Goal: Task Accomplishment & Management: Manage account settings

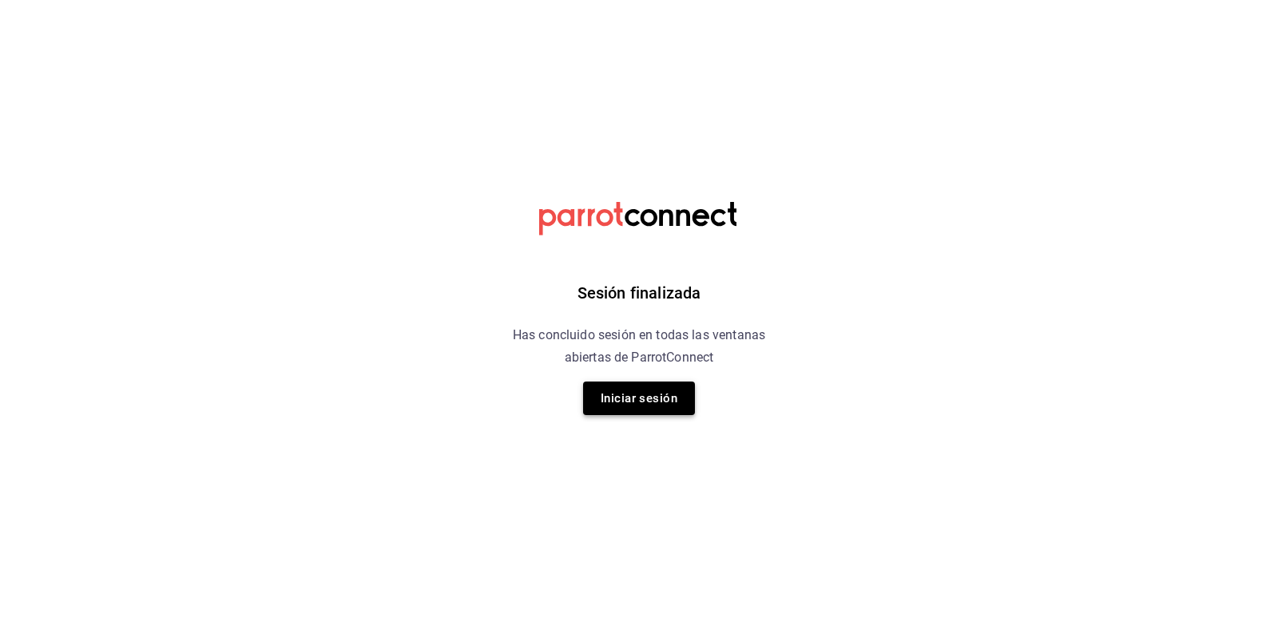
click at [609, 391] on button "Iniciar sesión" at bounding box center [639, 399] width 112 height 34
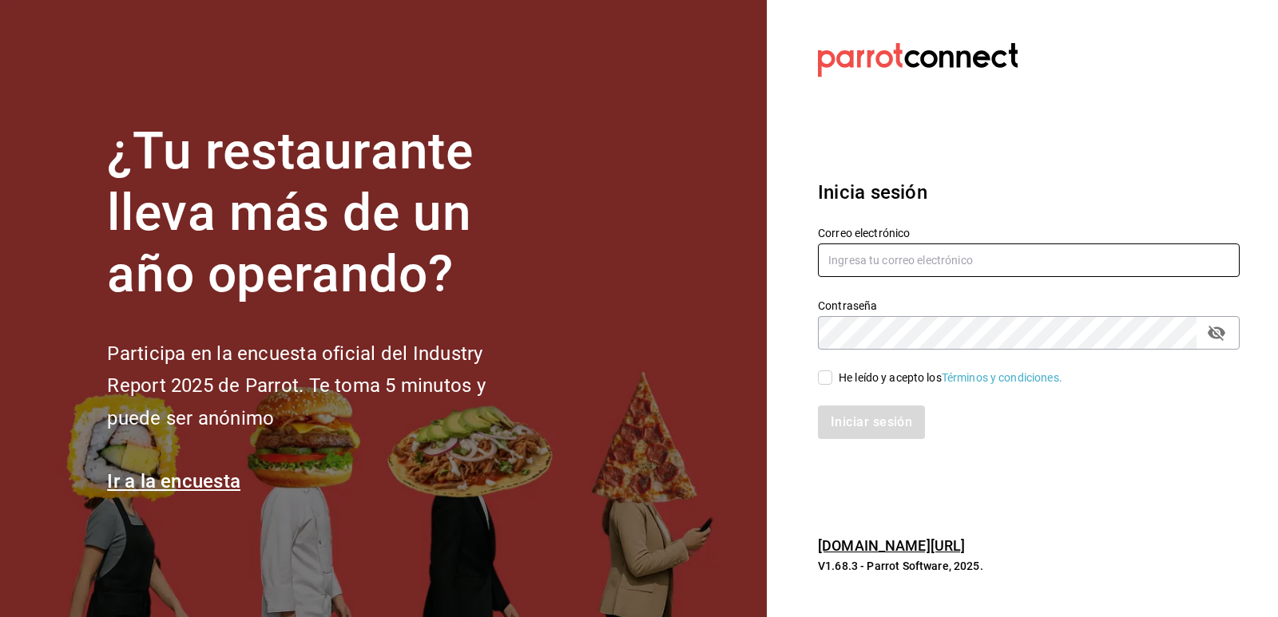
click at [853, 267] on input "text" at bounding box center [1029, 261] width 422 height 34
type input "mayte.derecho@gmail.com"
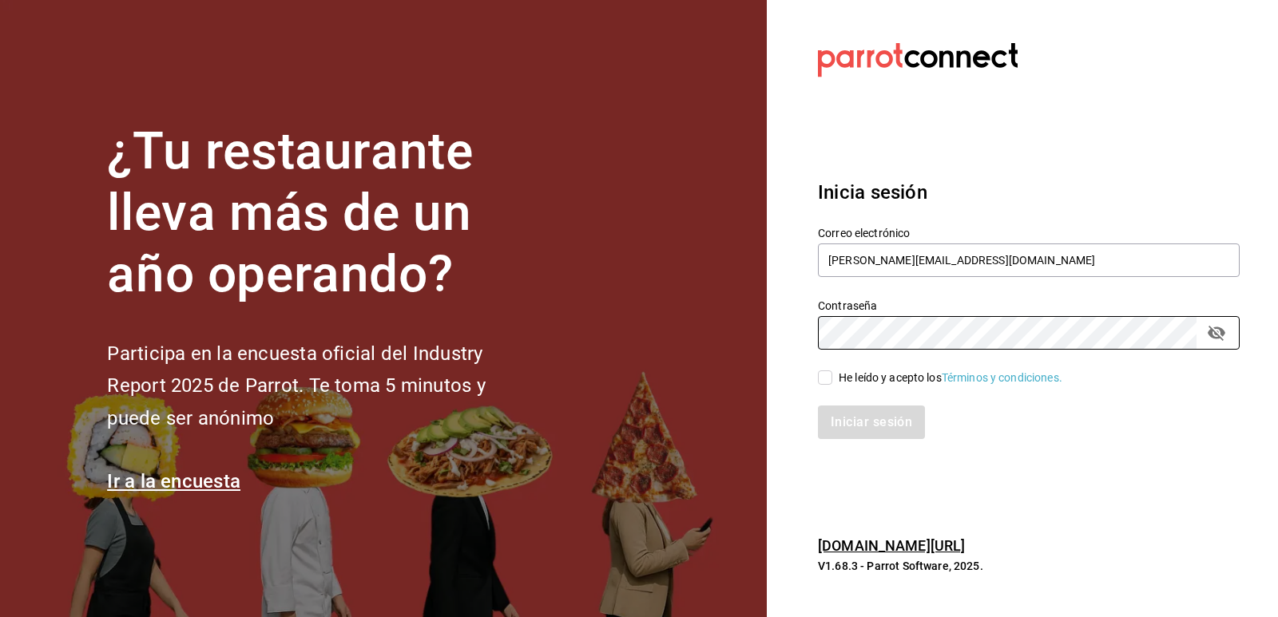
drag, startPoint x: 819, startPoint y: 378, endPoint x: 835, endPoint y: 392, distance: 21.5
click at [819, 378] on input "He leído y acepto los Términos y condiciones." at bounding box center [825, 378] width 14 height 14
checkbox input "true"
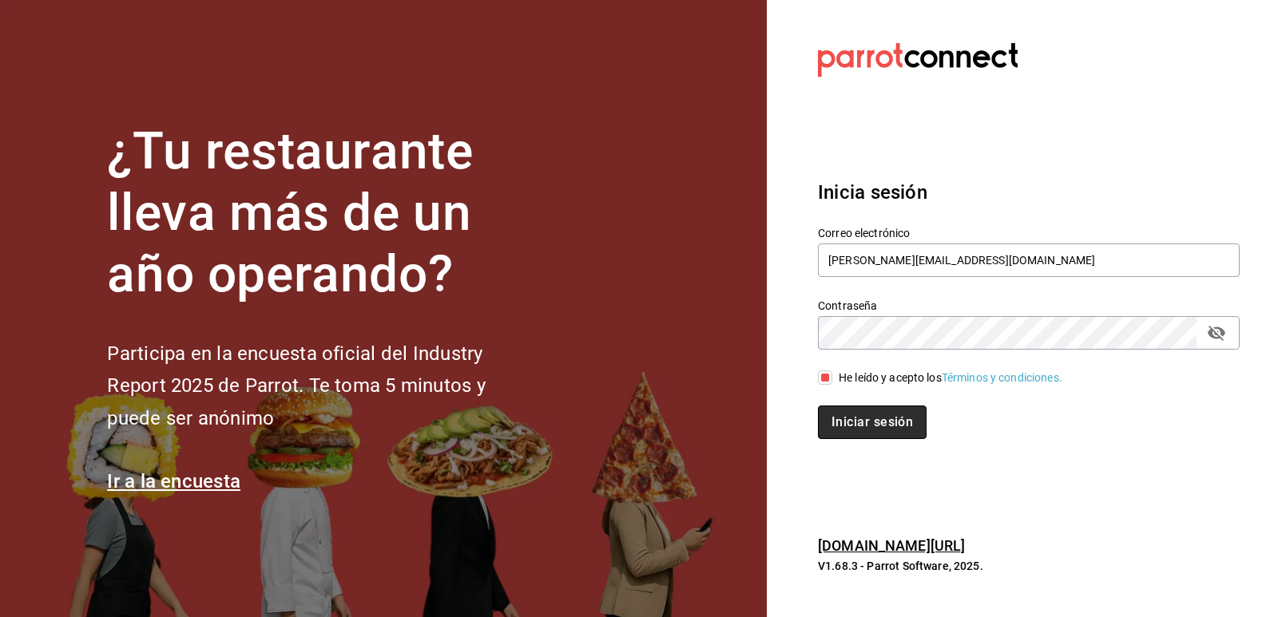
click at [849, 422] on button "Iniciar sesión" at bounding box center [872, 423] width 109 height 34
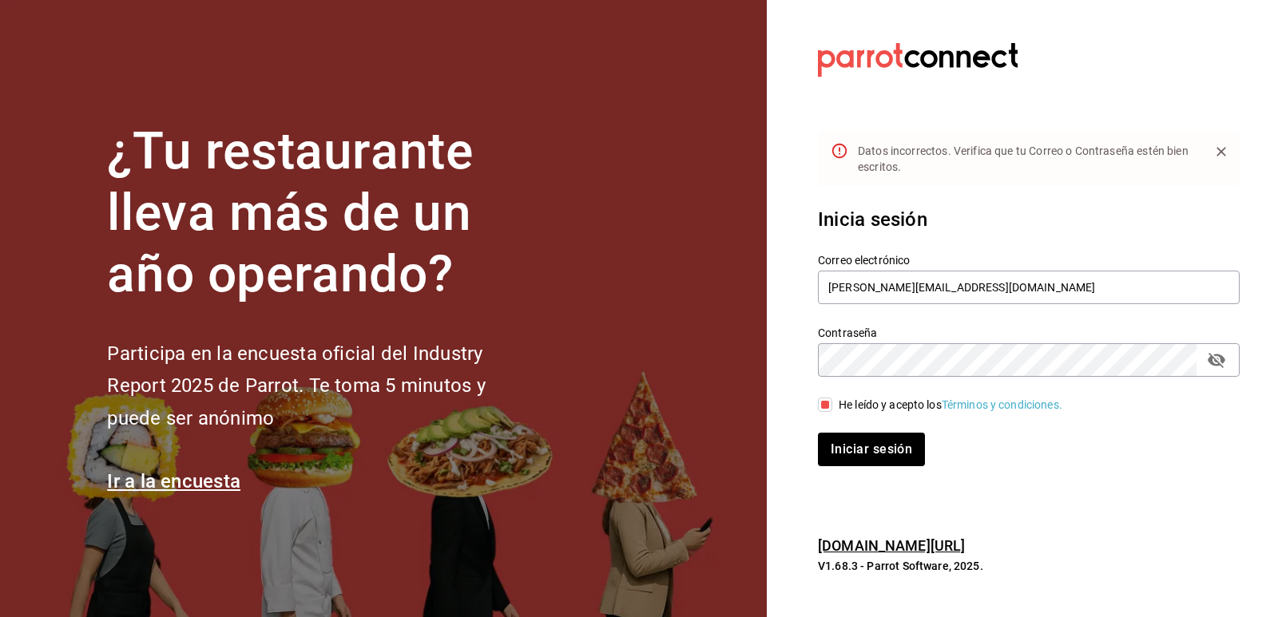
click at [1214, 368] on icon "passwordField" at bounding box center [1216, 360] width 19 height 19
click at [794, 378] on section "Datos incorrectos. Verifica que tu Correo o Contraseña estén bien escritos. Ini…" at bounding box center [1022, 308] width 511 height 617
click at [858, 454] on button "Iniciar sesión" at bounding box center [872, 450] width 109 height 34
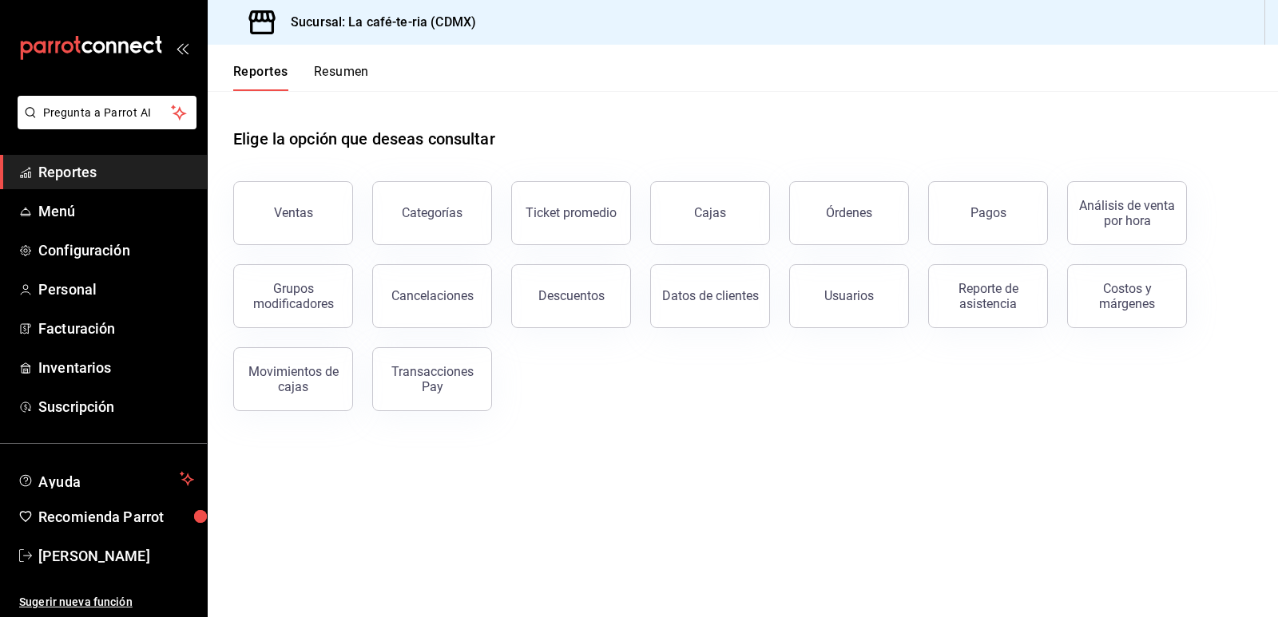
drag, startPoint x: 268, startPoint y: 208, endPoint x: 474, endPoint y: 3, distance: 289.7
click at [281, 214] on button "Ventas" at bounding box center [293, 213] width 120 height 64
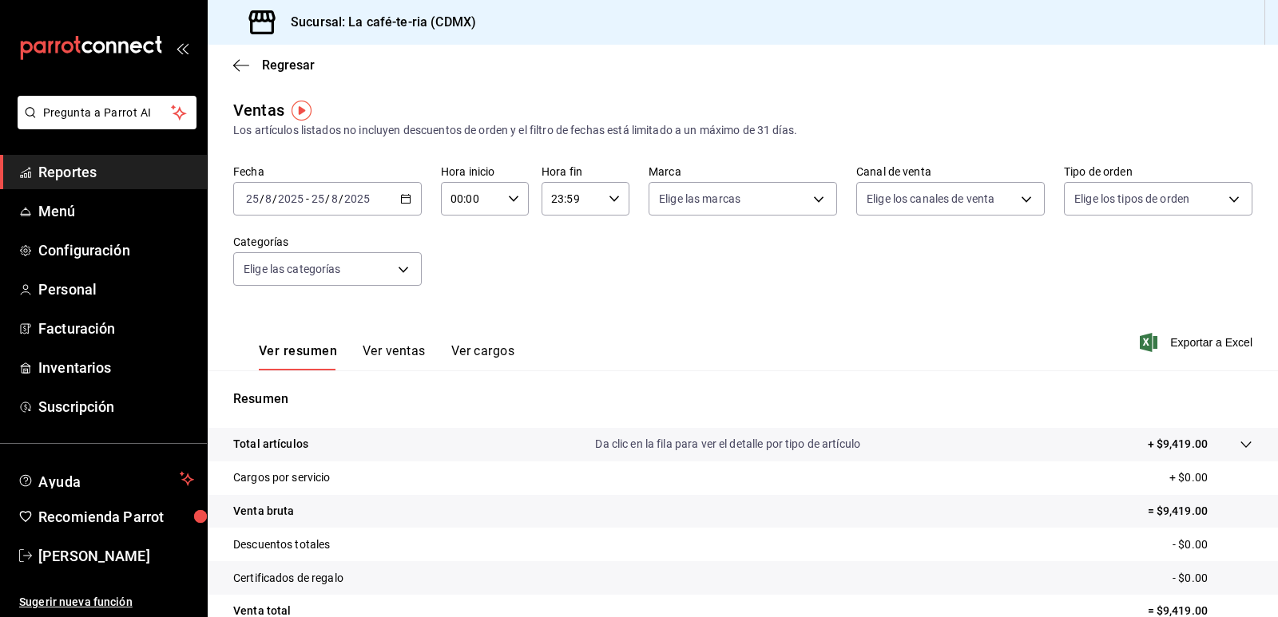
click at [387, 352] on button "Ver ventas" at bounding box center [394, 356] width 63 height 27
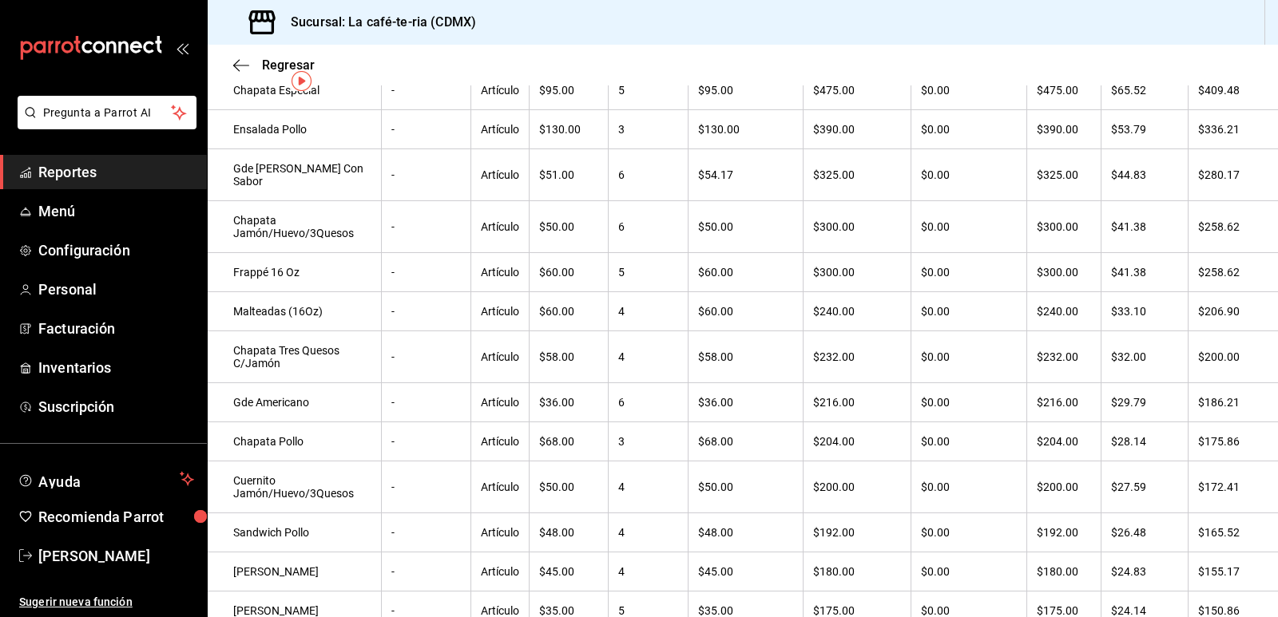
scroll to position [30, 0]
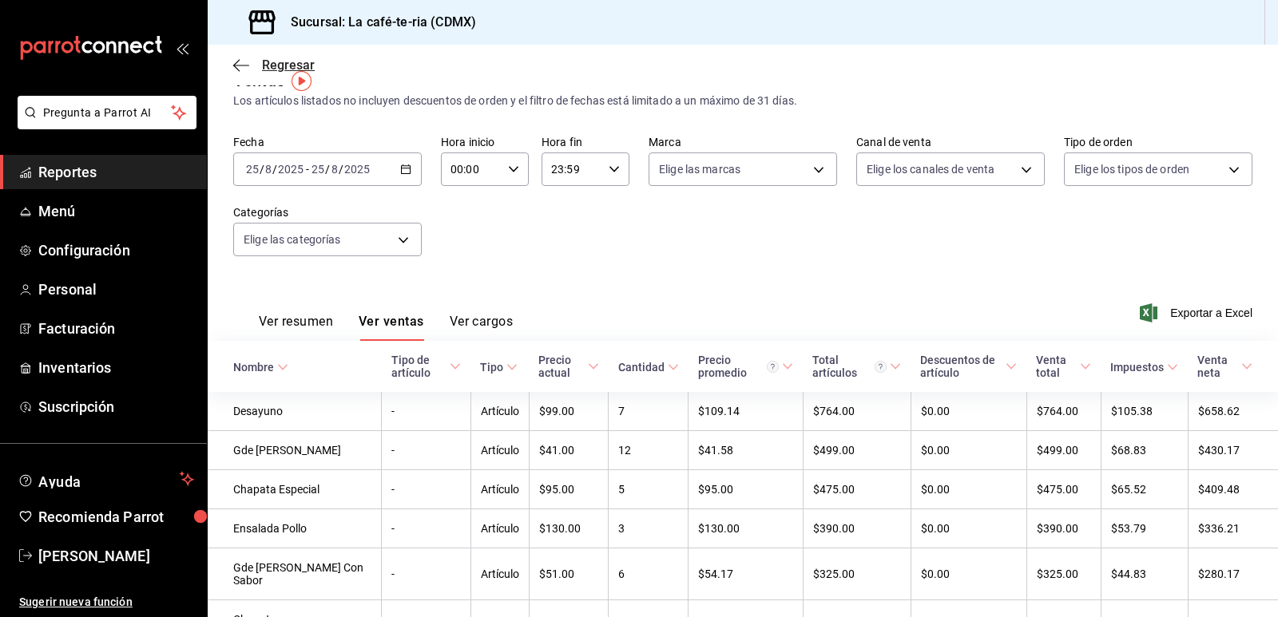
click at [279, 65] on span "Regresar" at bounding box center [288, 64] width 53 height 15
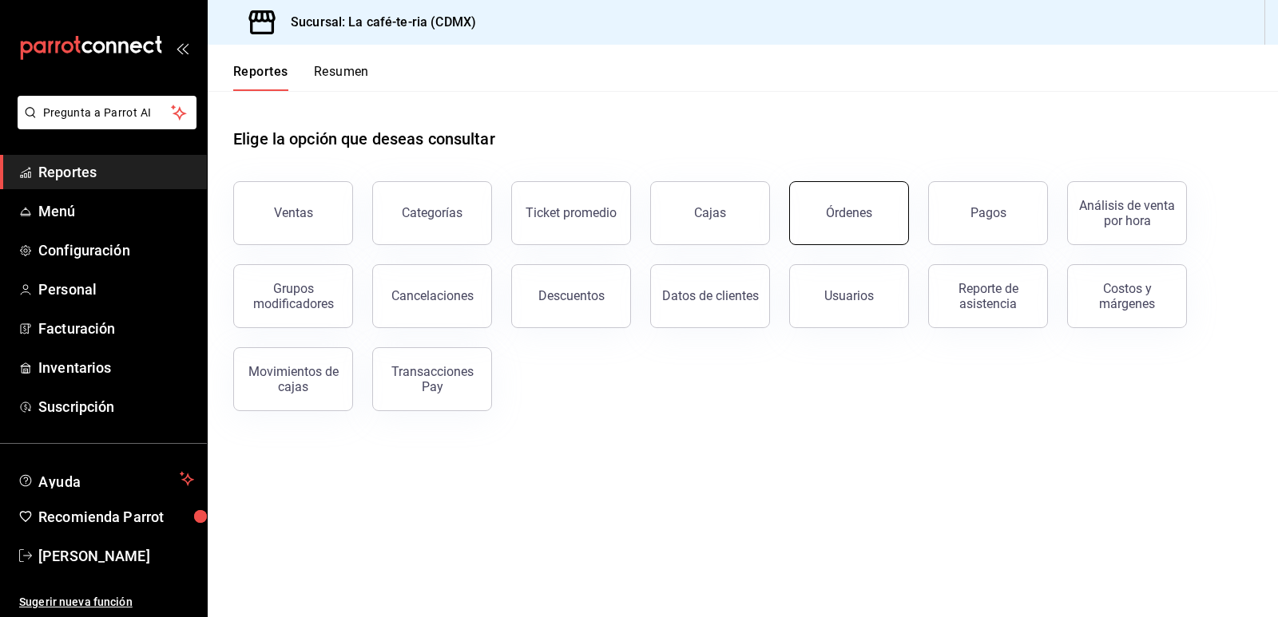
click at [866, 232] on button "Órdenes" at bounding box center [849, 213] width 120 height 64
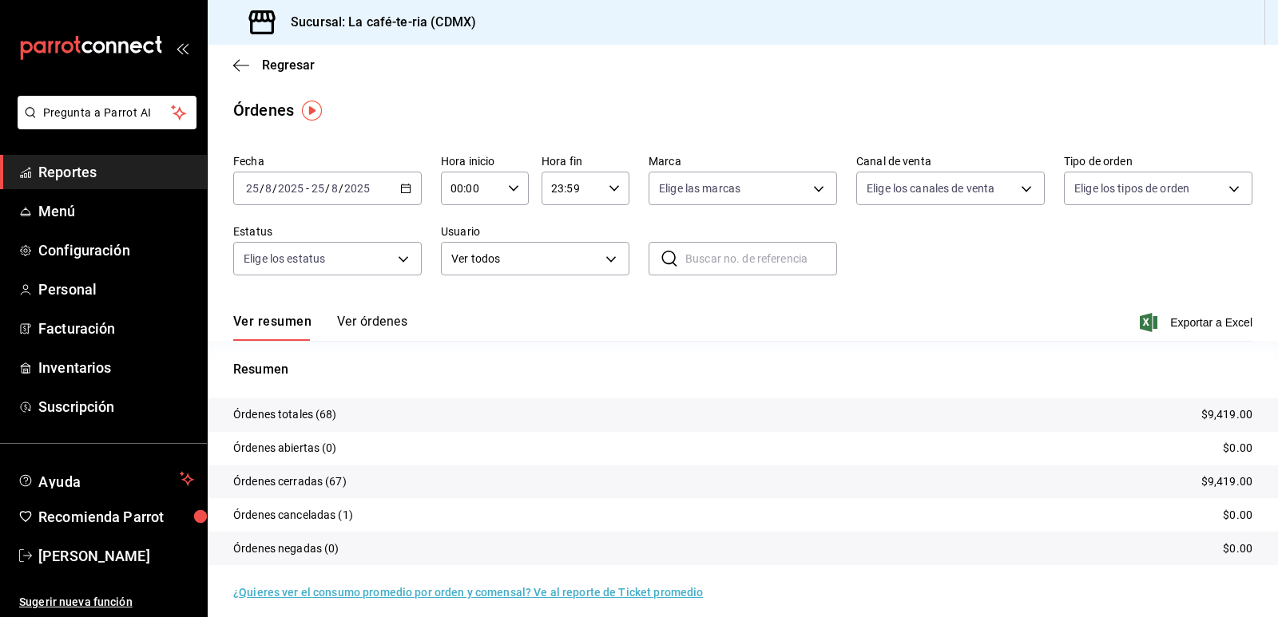
click at [382, 321] on button "Ver órdenes" at bounding box center [372, 327] width 70 height 27
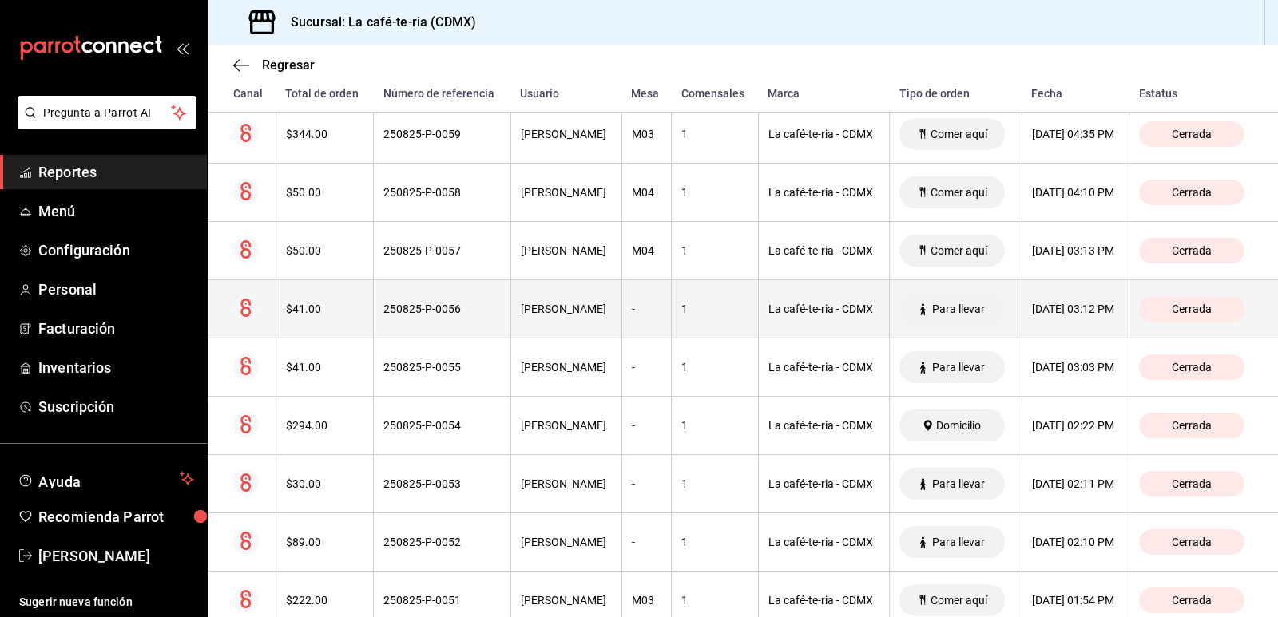
scroll to position [748, 0]
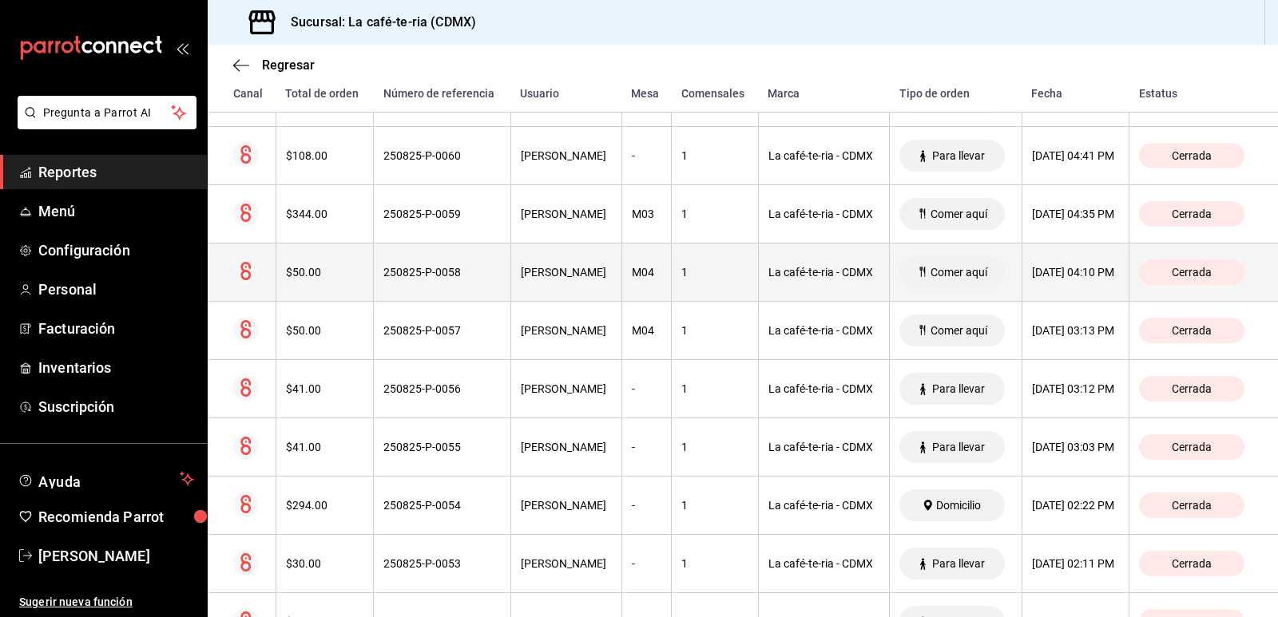
click at [621, 291] on th "M04" at bounding box center [646, 273] width 50 height 58
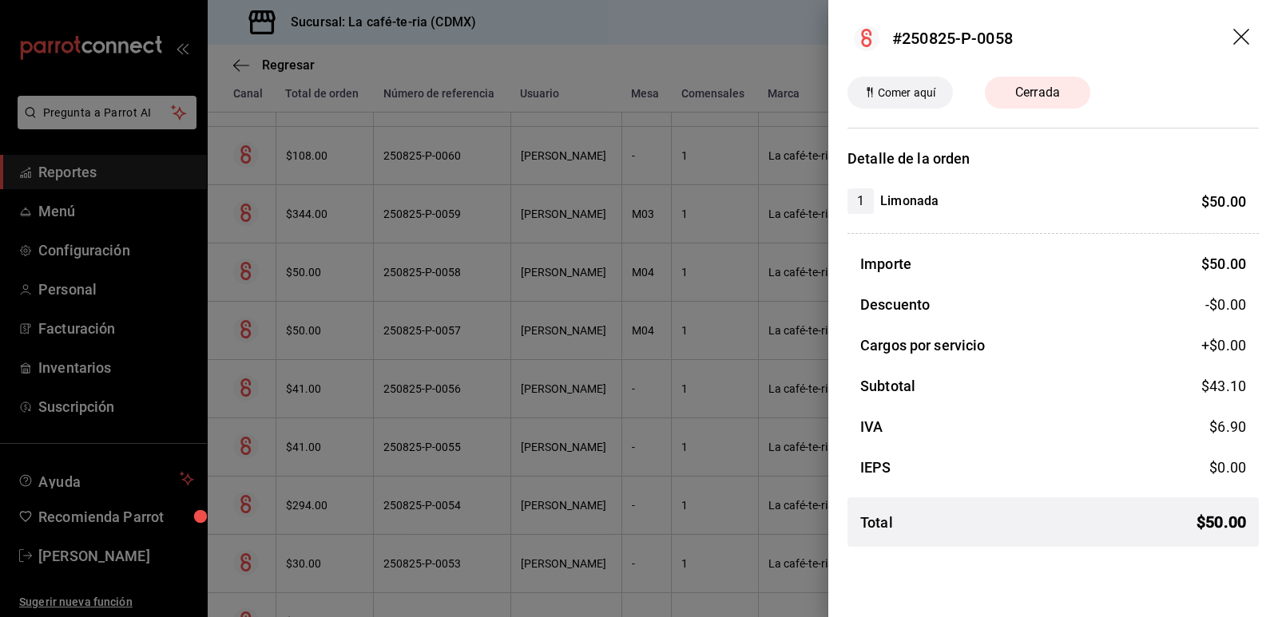
click at [688, 440] on div at bounding box center [639, 308] width 1278 height 617
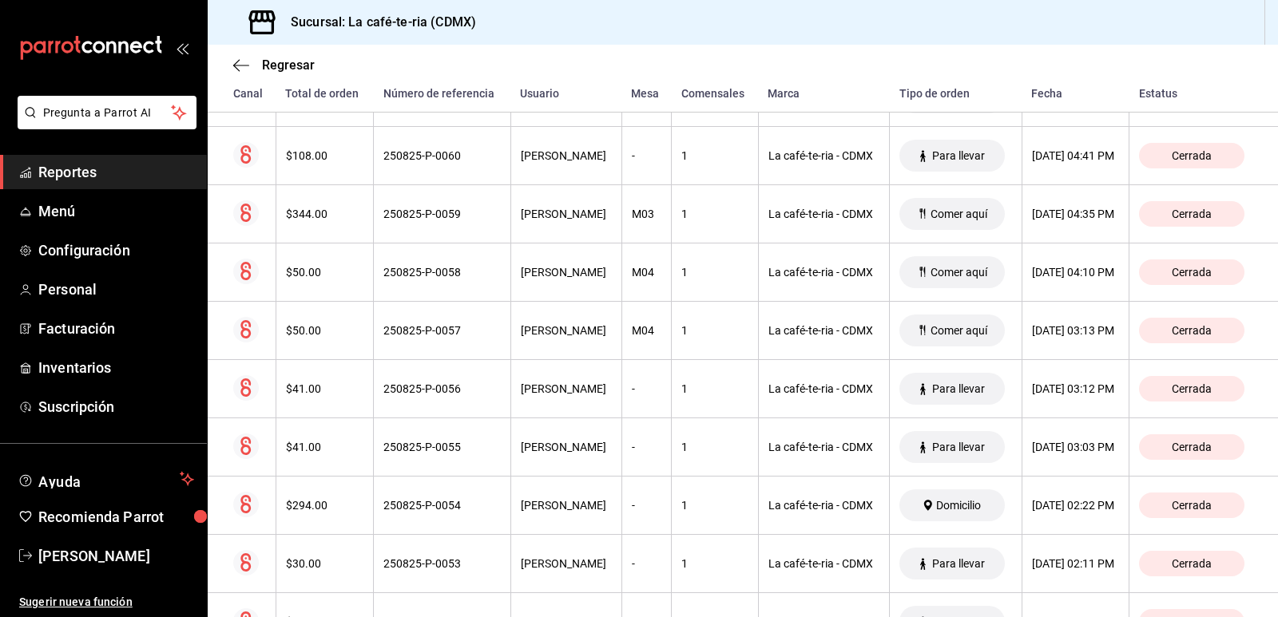
scroll to position [668, 0]
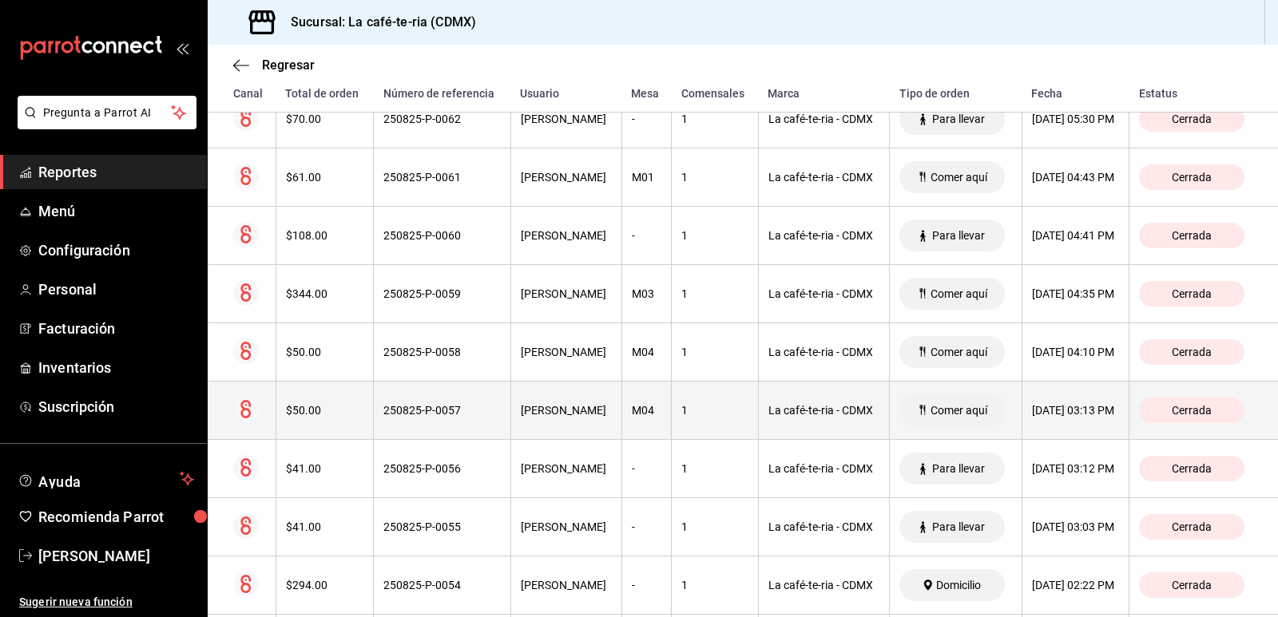
click at [672, 425] on th "1" at bounding box center [715, 411] width 87 height 58
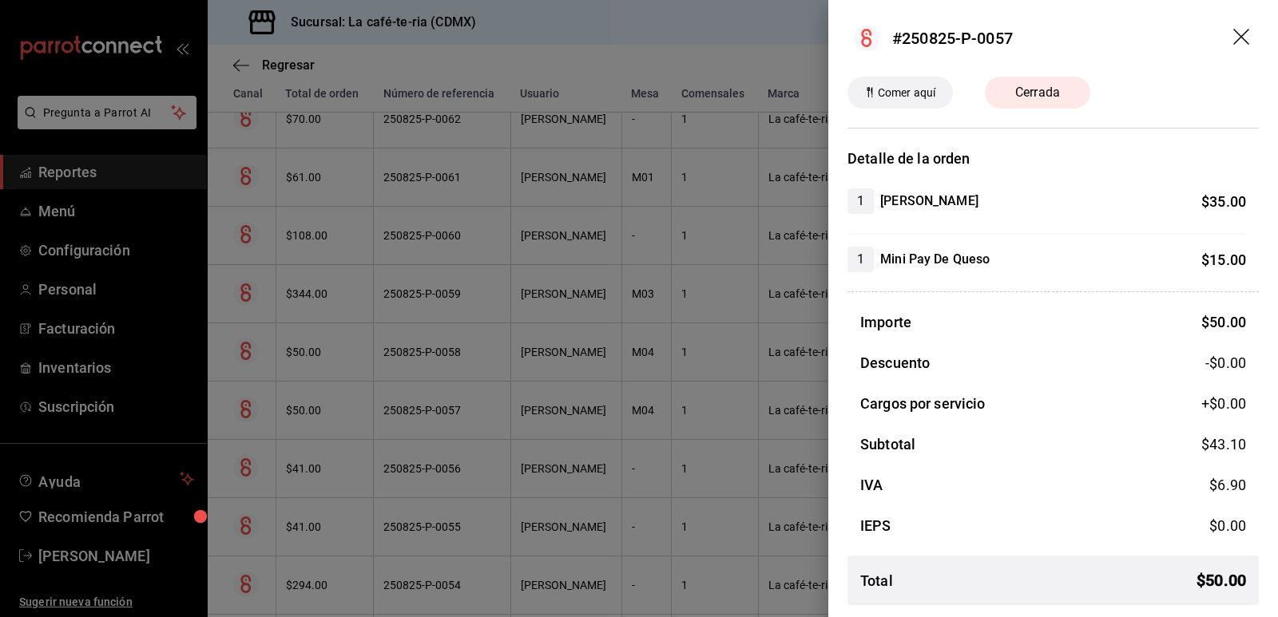
click at [636, 465] on div at bounding box center [639, 308] width 1278 height 617
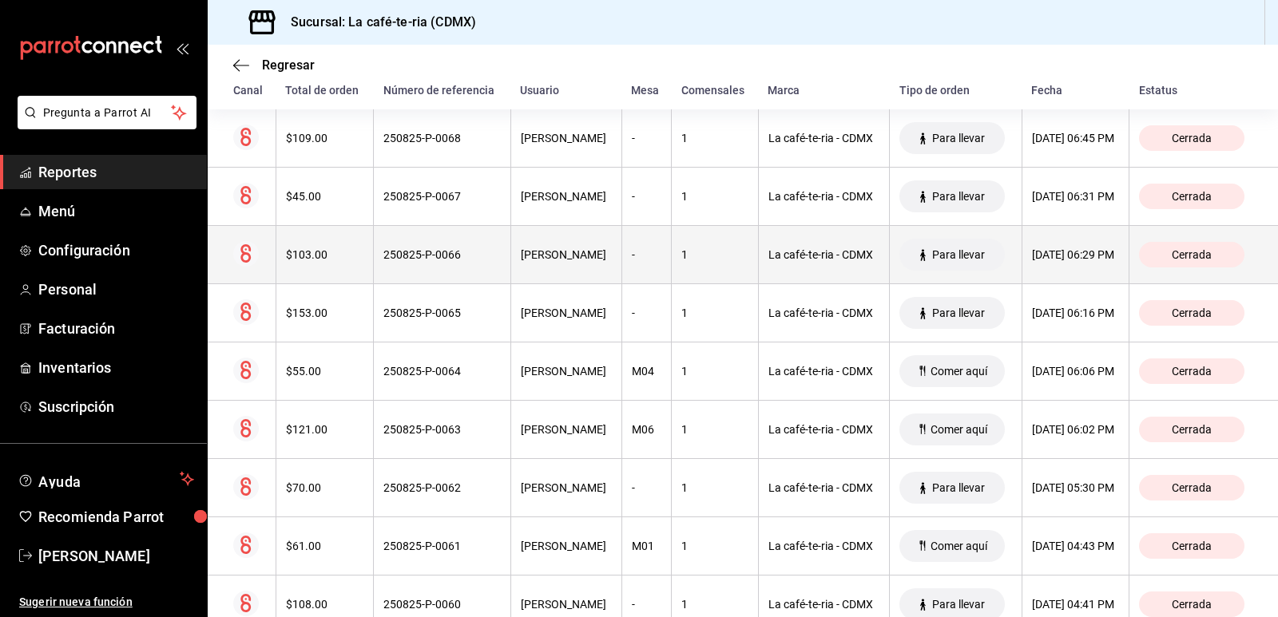
scroll to position [219, 0]
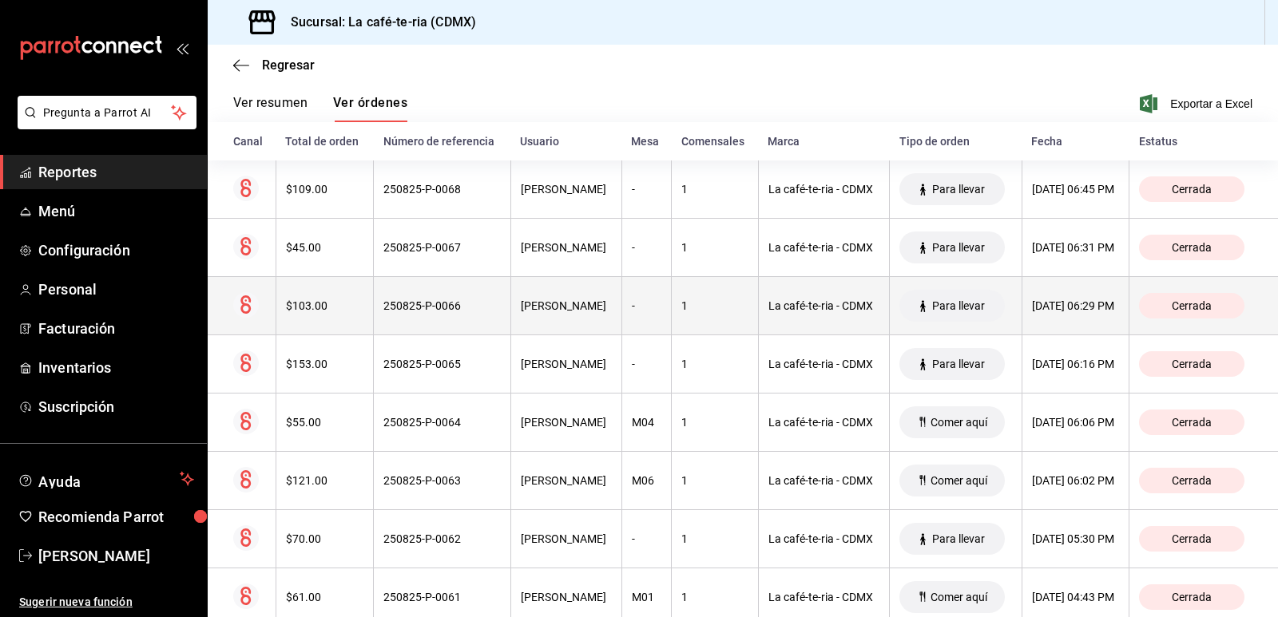
click at [704, 296] on th "1" at bounding box center [715, 306] width 87 height 58
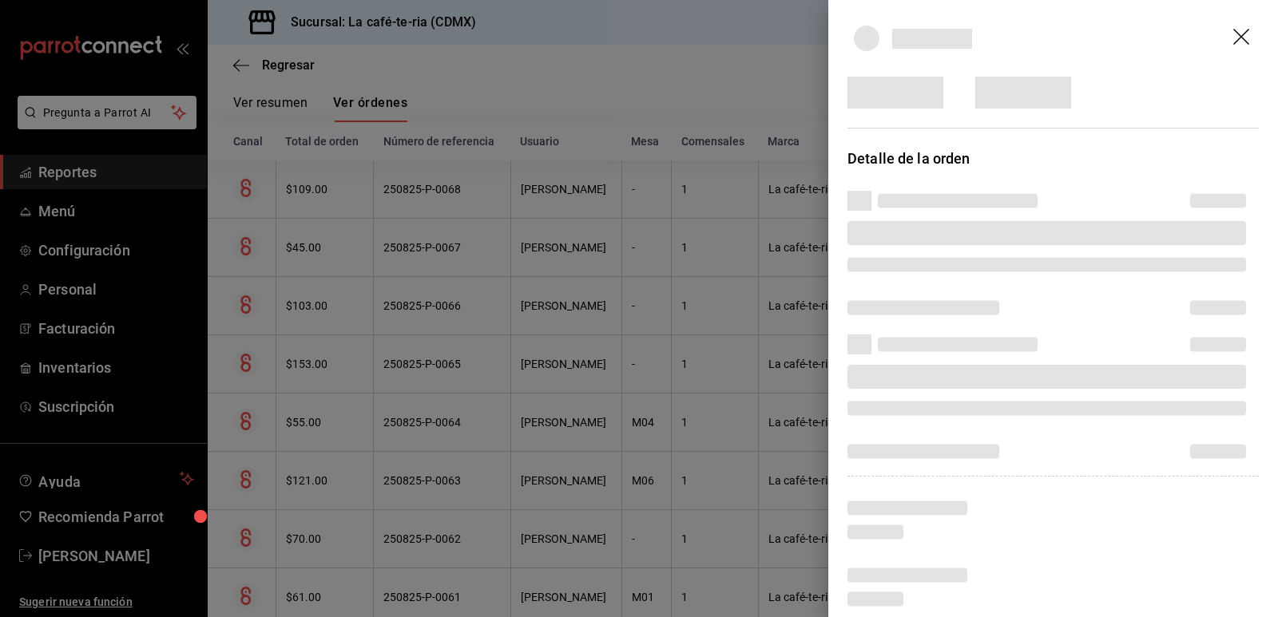
click at [716, 264] on div at bounding box center [639, 308] width 1278 height 617
click at [670, 345] on div at bounding box center [639, 308] width 1278 height 617
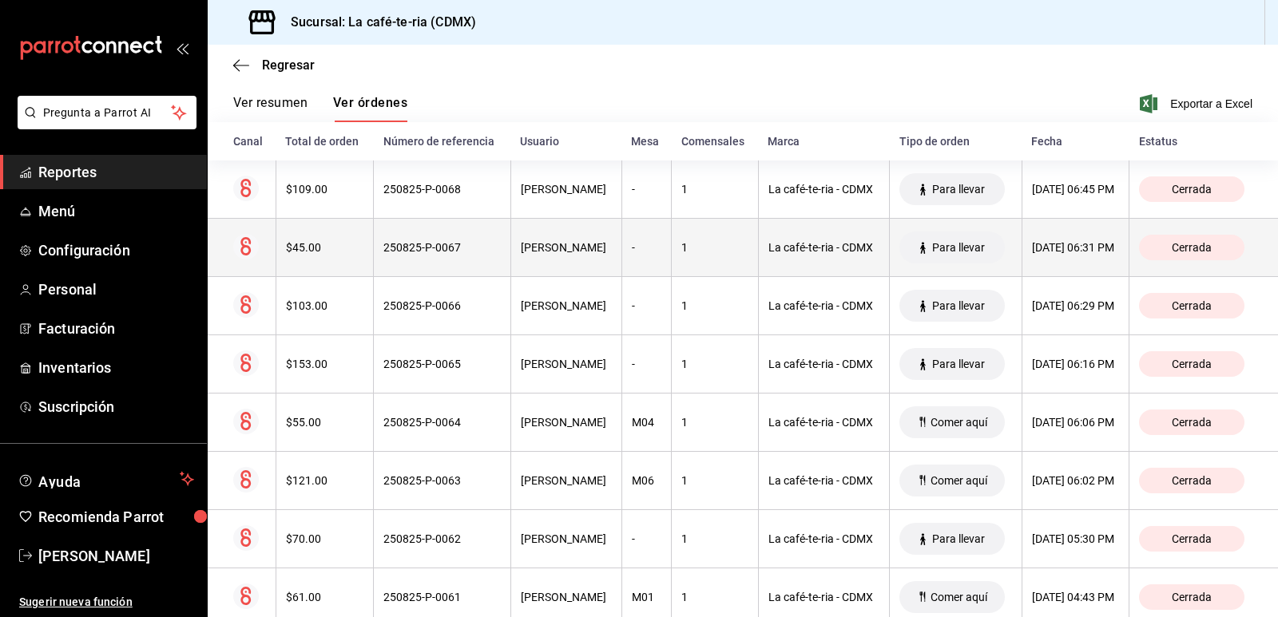
click at [758, 271] on th "La café-te-ria - CDMX" at bounding box center [823, 248] width 131 height 58
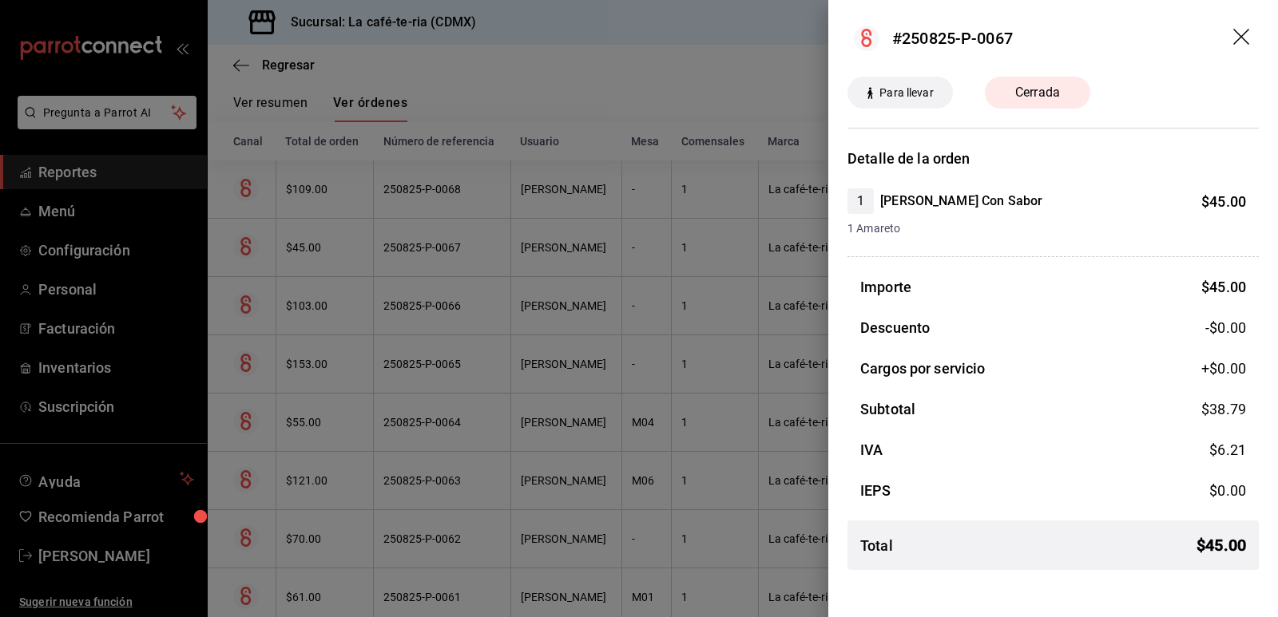
click at [1244, 30] on icon "drag" at bounding box center [1242, 38] width 19 height 19
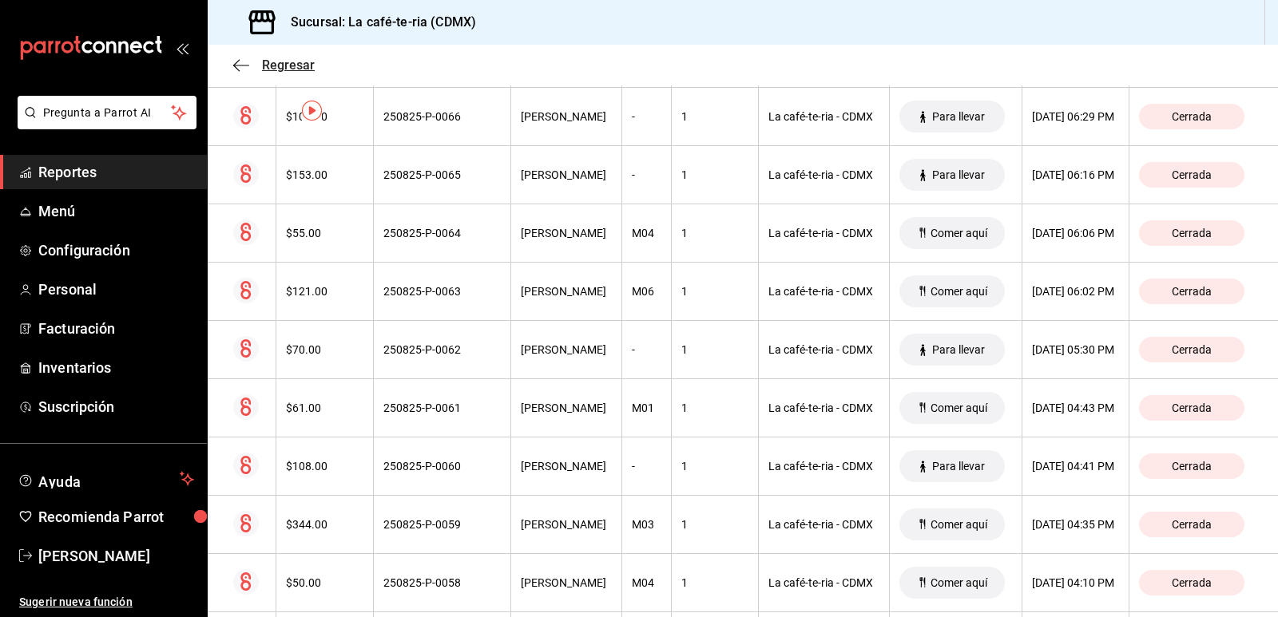
scroll to position [0, 0]
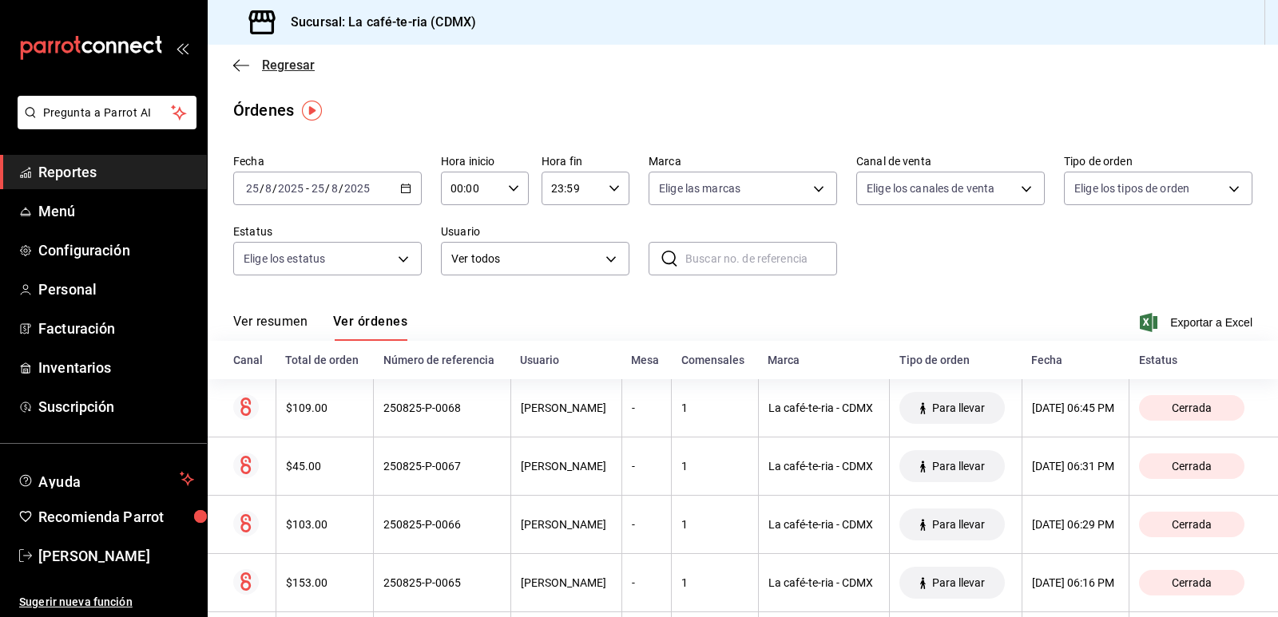
click at [277, 69] on span "Regresar" at bounding box center [288, 64] width 53 height 15
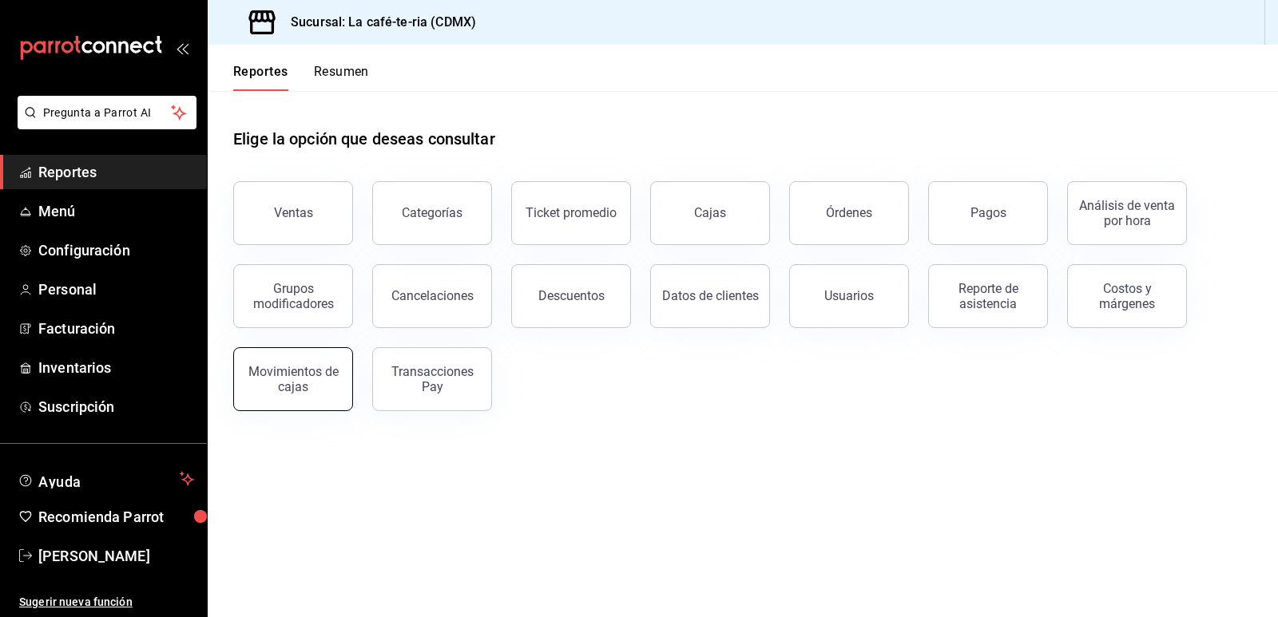
click at [297, 401] on button "Movimientos de cajas" at bounding box center [293, 379] width 120 height 64
